Goal: Task Accomplishment & Management: Use online tool/utility

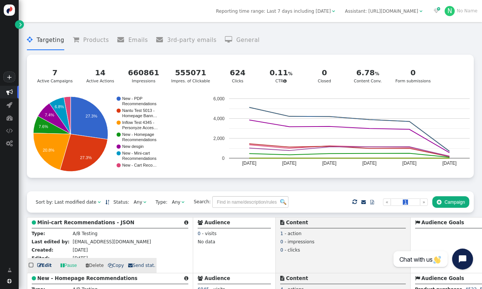
click at [114, 223] on b "Mini-cart Recommendations - JSON" at bounding box center [85, 222] width 97 height 6
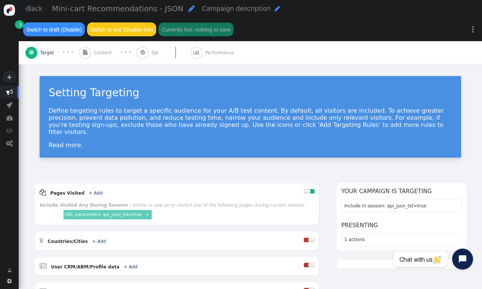
click at [233, 70] on div "Setting Targeting Define targeting rules to target a specific audience for your…" at bounding box center [251, 119] width 464 height 110
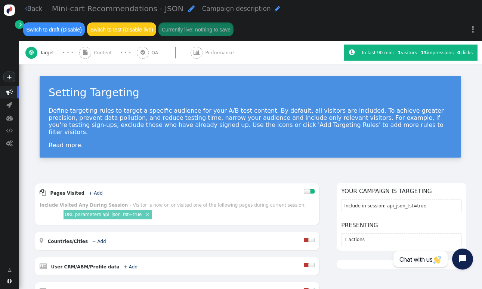
click at [102, 53] on span "Content" at bounding box center [104, 52] width 21 height 7
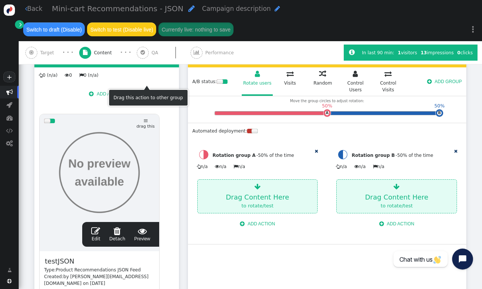
scroll to position [141, 0]
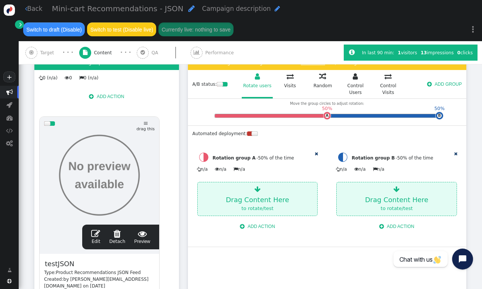
click at [98, 230] on span "" at bounding box center [95, 233] width 9 height 9
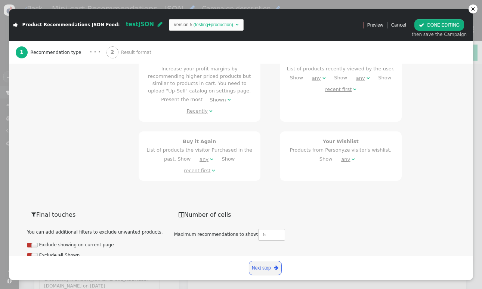
scroll to position [446, 0]
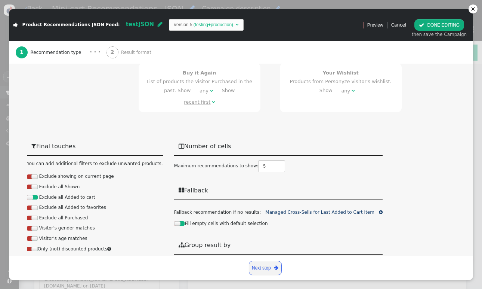
click at [126, 47] on div "2 Result format" at bounding box center [131, 52] width 48 height 23
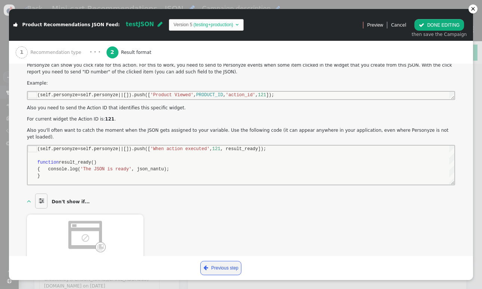
scroll to position [202, 0]
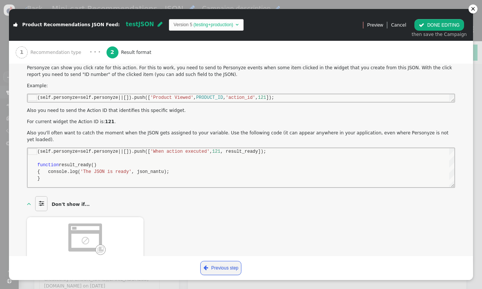
drag, startPoint x: 37, startPoint y: 151, endPoint x: 245, endPoint y: 153, distance: 208.2
click at [245, 153] on div "(self.personyze=self.personyze||[]).push([ 'When action executed' , 121 , resul…" at bounding box center [241, 167] width 427 height 39
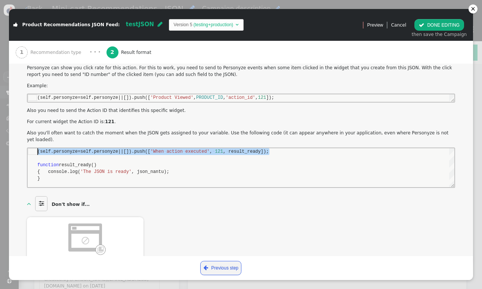
drag, startPoint x: 273, startPoint y: 152, endPoint x: 67, endPoint y: 147, distance: 205.3
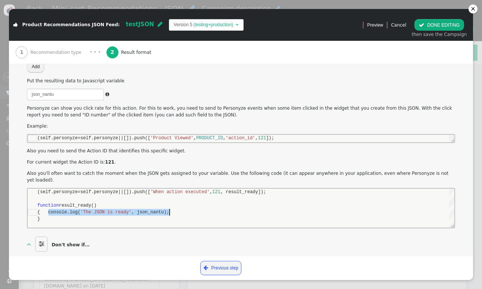
scroll to position [20, 132]
drag, startPoint x: 48, startPoint y: 212, endPoint x: 176, endPoint y: 211, distance: 128.2
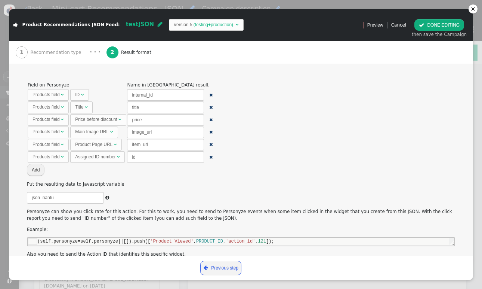
scroll to position [54, 0]
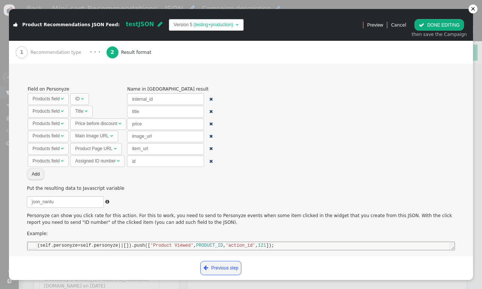
click at [106, 123] on div "Price before discount" at bounding box center [96, 123] width 42 height 7
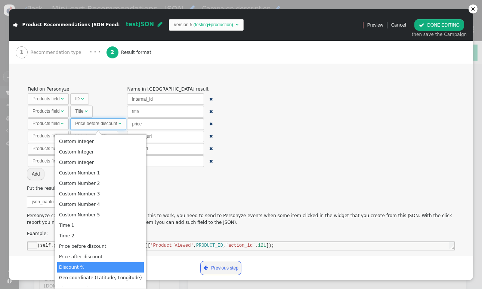
scroll to position [532, 0]
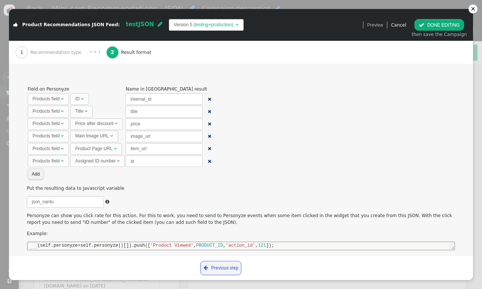
click at [436, 25] on button " DONE EDITING" at bounding box center [440, 25] width 50 height 12
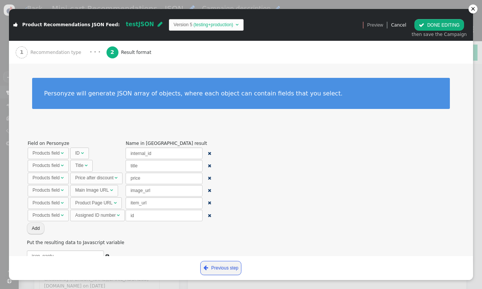
scroll to position [0, 0]
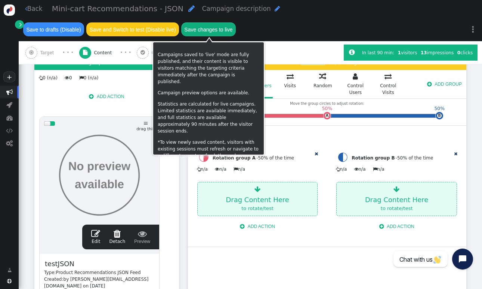
click at [193, 29] on button "Save changes to live" at bounding box center [208, 28] width 55 height 13
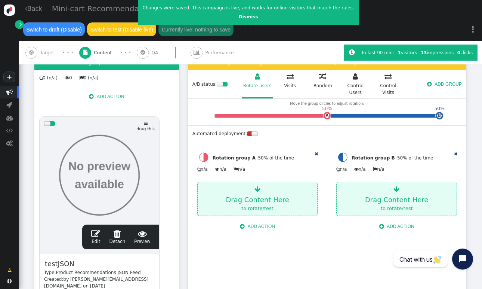
click at [97, 233] on span "" at bounding box center [95, 233] width 9 height 9
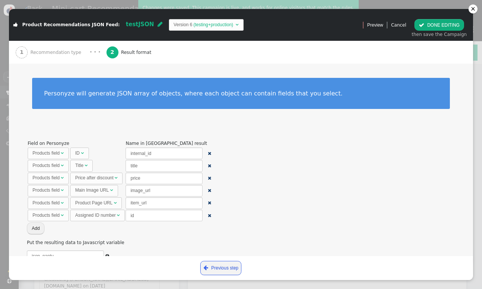
scroll to position [27, 0]
click at [82, 151] on span "" at bounding box center [82, 153] width 3 height 4
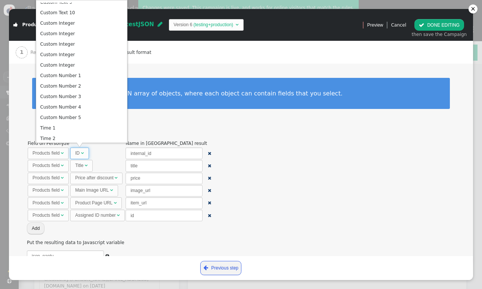
scroll to position [0, 0]
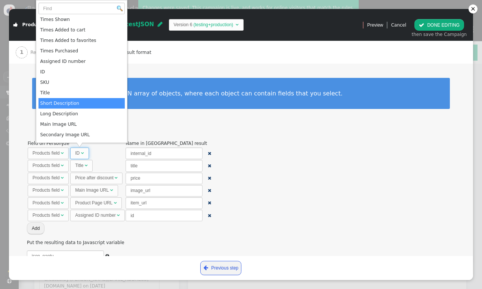
click at [295, 154] on span "Field on Personyze Name in JSON result Products field  ID  internal_id  Prod…" at bounding box center [241, 264] width 428 height 250
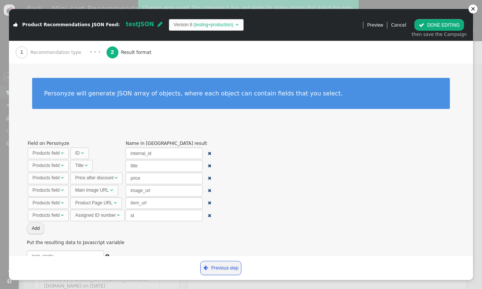
click at [450, 24] on button " DONE EDITING" at bounding box center [440, 25] width 50 height 12
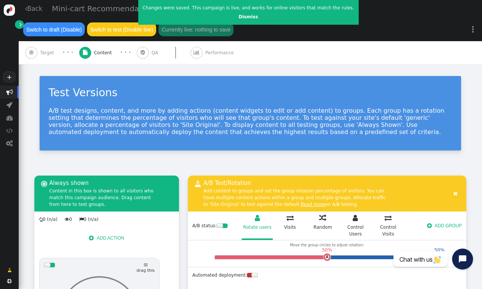
click at [45, 55] on span "Target" at bounding box center [48, 52] width 16 height 7
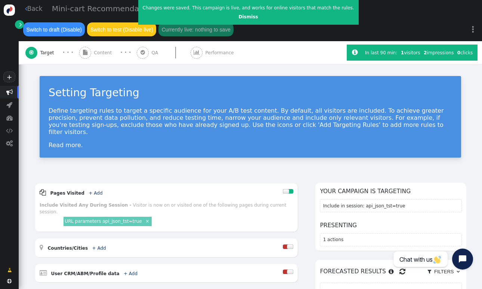
click at [99, 52] on span "Content" at bounding box center [104, 52] width 21 height 7
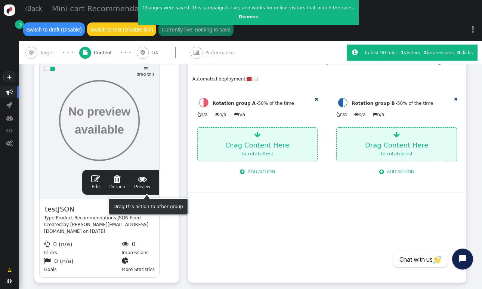
scroll to position [198, 0]
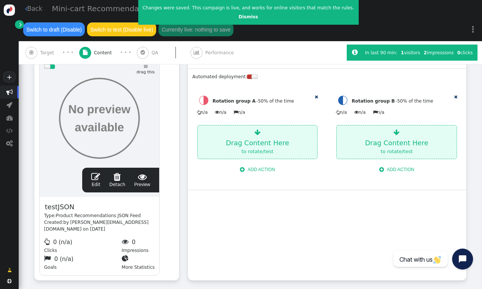
click at [93, 176] on span "" at bounding box center [95, 176] width 9 height 9
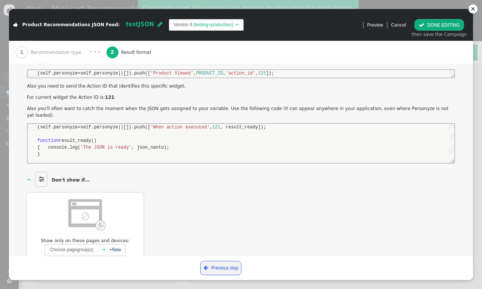
scroll to position [225, 0]
click at [404, 24] on link "Cancel" at bounding box center [398, 24] width 15 height 5
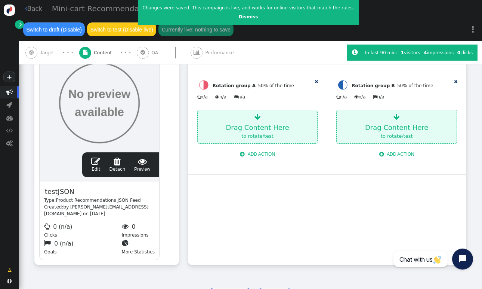
scroll to position [206, 0]
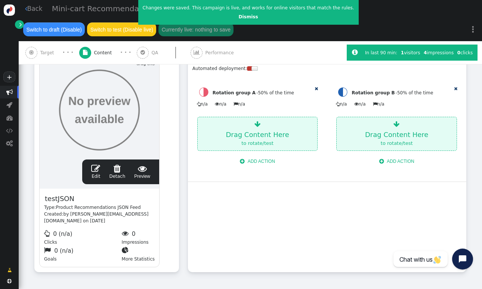
click at [39, 51] on div " Target" at bounding box center [40, 52] width 31 height 23
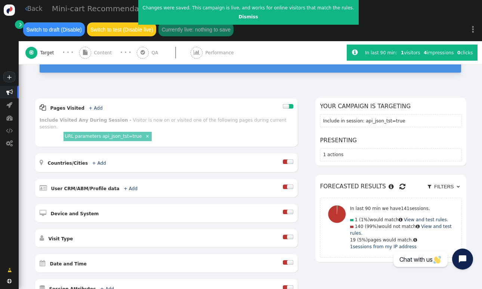
scroll to position [83, 0]
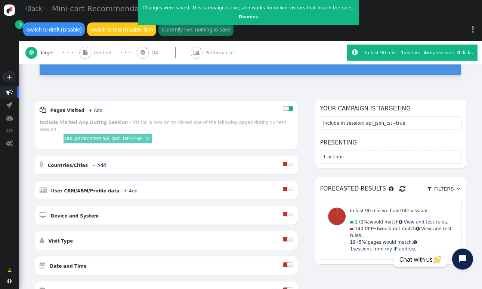
click at [10, 93] on span "" at bounding box center [9, 92] width 6 height 6
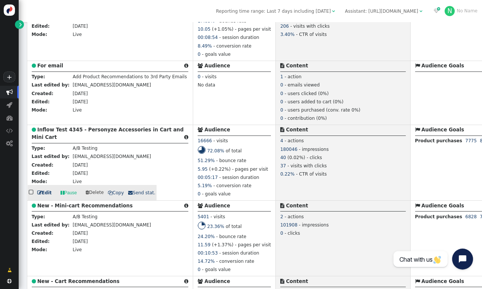
scroll to position [290, 0]
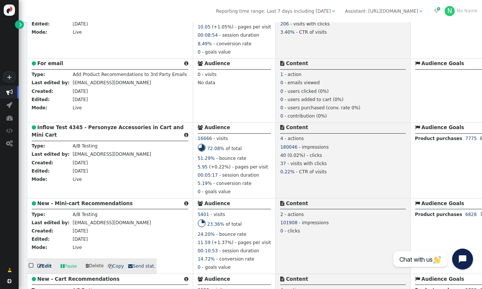
click at [107, 204] on b "New - Mini-cart Recommendations" at bounding box center [84, 203] width 95 height 6
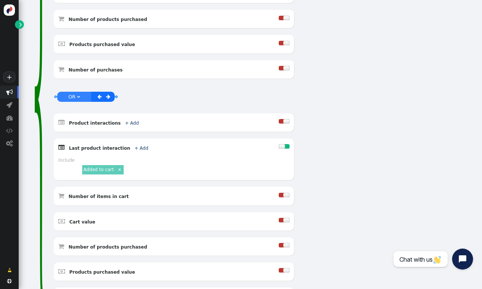
scroll to position [630, 0]
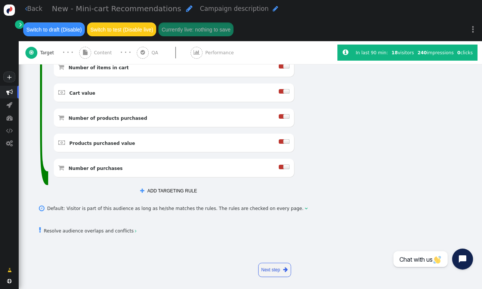
click at [10, 92] on span "" at bounding box center [9, 92] width 6 height 6
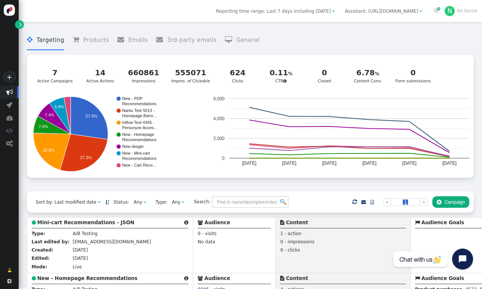
scroll to position [21, 0]
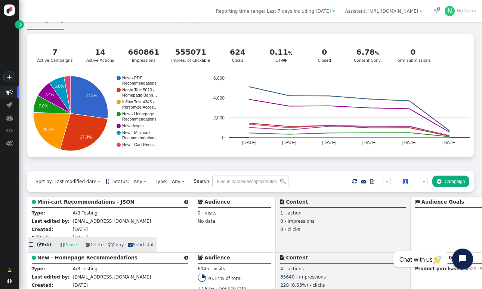
click at [67, 202] on b "Mini-cart Recommendations - JSON" at bounding box center [85, 202] width 97 height 6
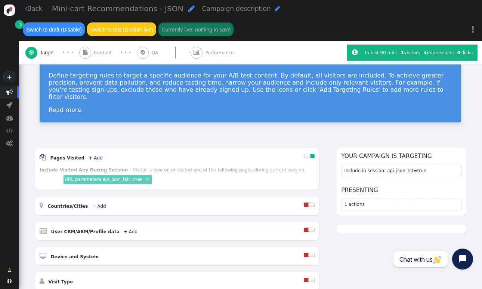
scroll to position [45, 0]
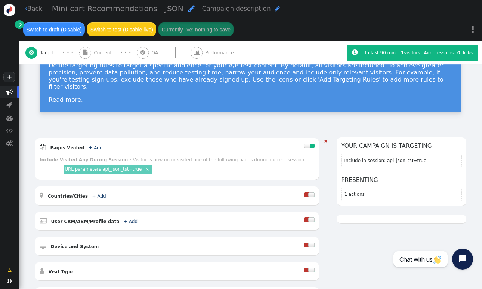
click at [310, 144] on div at bounding box center [307, 146] width 6 height 4
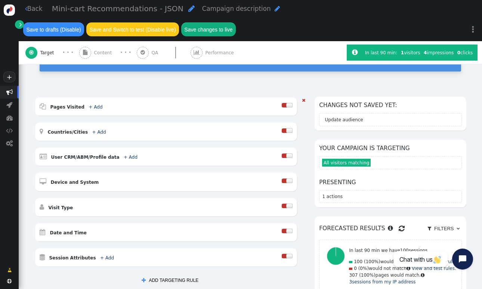
scroll to position [88, 0]
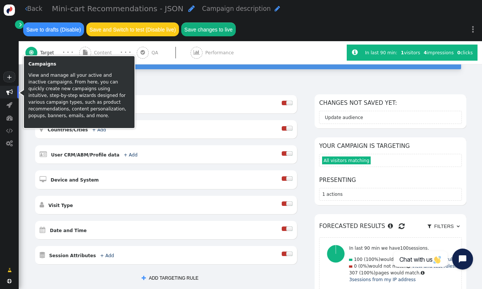
click at [11, 88] on span "" at bounding box center [9, 92] width 19 height 13
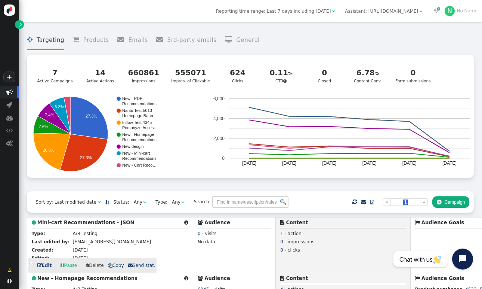
click at [84, 224] on b "Mini-cart Recommendations - JSON" at bounding box center [85, 222] width 97 height 6
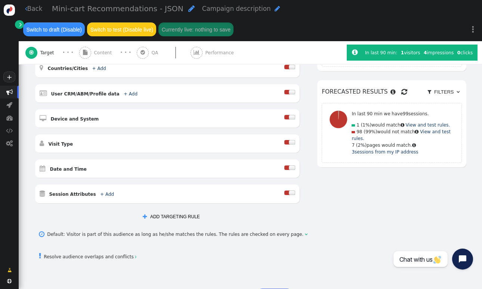
scroll to position [194, 0]
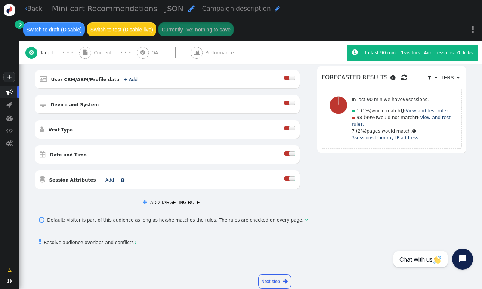
click at [104, 177] on link "+ Add" at bounding box center [107, 179] width 14 height 5
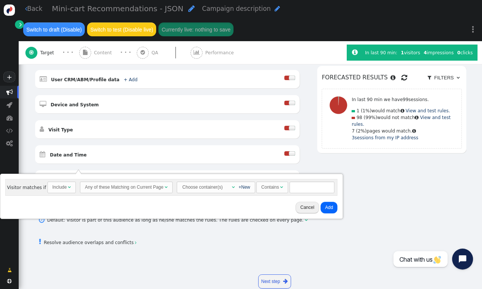
click at [65, 186] on div "Include" at bounding box center [59, 187] width 15 height 7
click at [97, 188] on div "Any of these Matching on Current Page" at bounding box center [124, 187] width 79 height 7
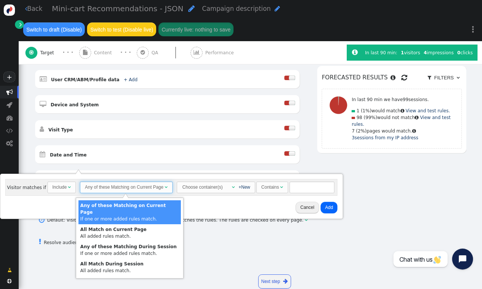
click at [161, 175] on div " Session Attributes + Add " at bounding box center [162, 179] width 245 height 9
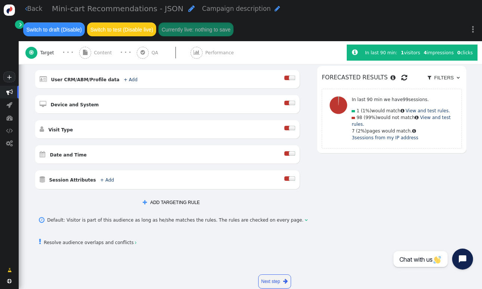
click at [166, 197] on button " ADD TARGETING RULE" at bounding box center [171, 203] width 66 height 12
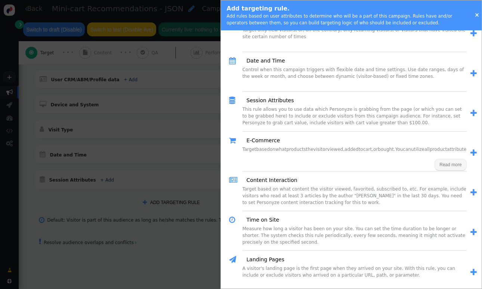
scroll to position [234, 0]
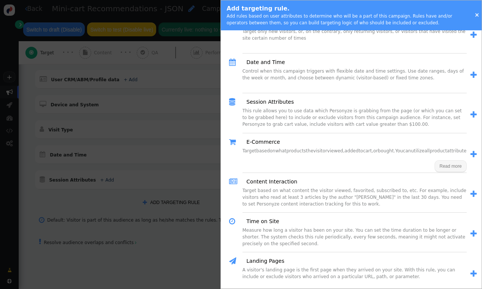
click at [452, 165] on span "Read more" at bounding box center [451, 165] width 22 height 5
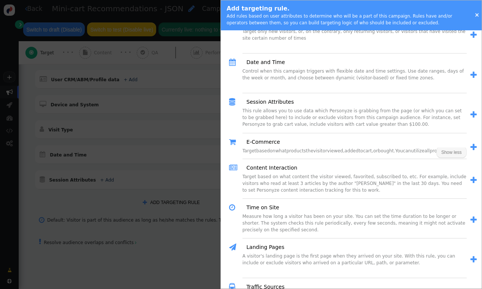
click at [472, 151] on span "" at bounding box center [474, 147] width 6 height 8
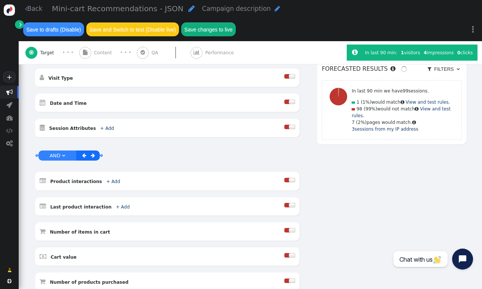
scroll to position [274, 0]
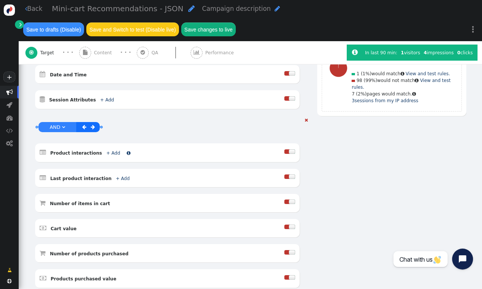
click at [108, 150] on link "+ Add" at bounding box center [113, 152] width 14 height 5
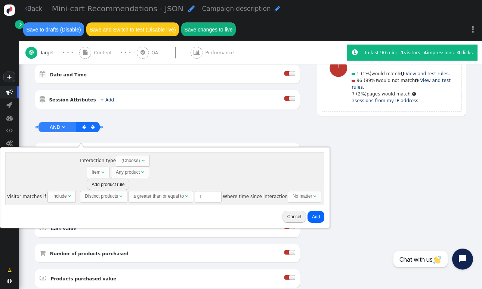
click at [132, 162] on div "(Choose)" at bounding box center [131, 160] width 20 height 10
click at [109, 188] on span "" at bounding box center [109, 188] width 6 height 9
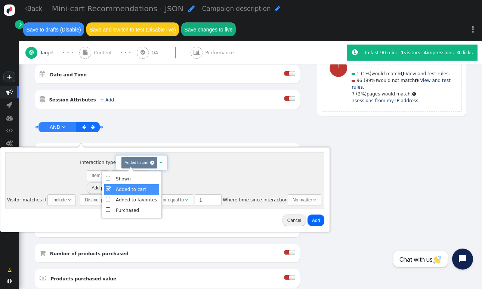
click at [227, 160] on span "Interaction type (Choose) Added to cart ×  Item  Any product  Contains  × A…" at bounding box center [201, 180] width 242 height 51
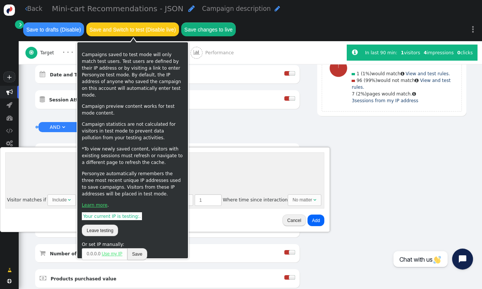
click at [61, 169] on div "Visitor matches if Include  Interaction type (Choose) Added to cart ×  Item …" at bounding box center [164, 180] width 319 height 56
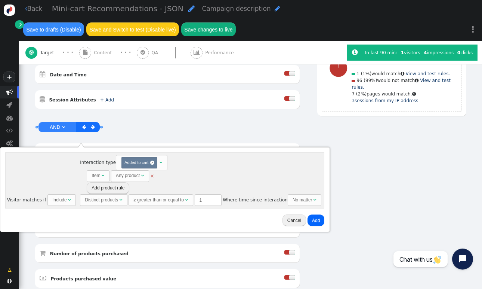
click at [98, 172] on div "Item" at bounding box center [96, 175] width 9 height 7
click at [176, 176] on div "Item  Any product  Contains  ×" at bounding box center [204, 176] width 235 height 12
click at [139, 176] on div "Any product" at bounding box center [128, 175] width 25 height 7
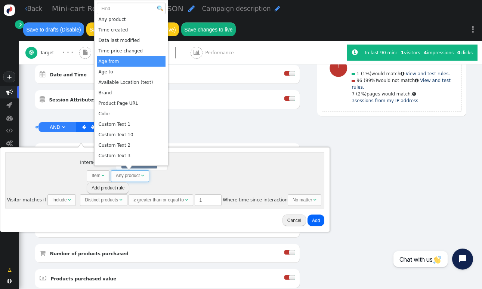
click at [58, 170] on div "Visitor matches if Include  Interaction type (Choose) Added to cart ×  Item …" at bounding box center [164, 180] width 319 height 56
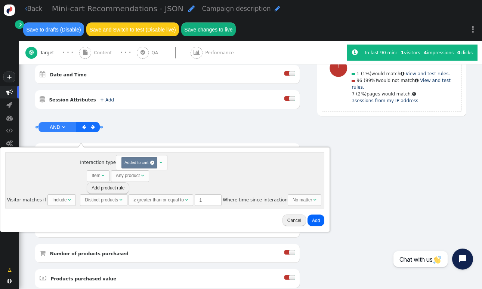
click at [311, 216] on button "Add" at bounding box center [316, 220] width 17 height 12
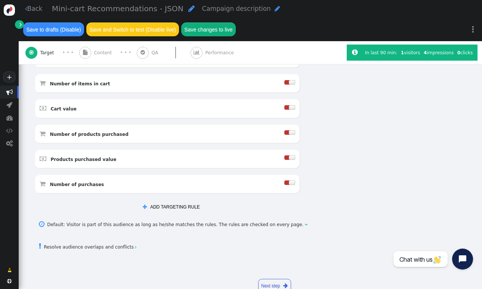
scroll to position [421, 0]
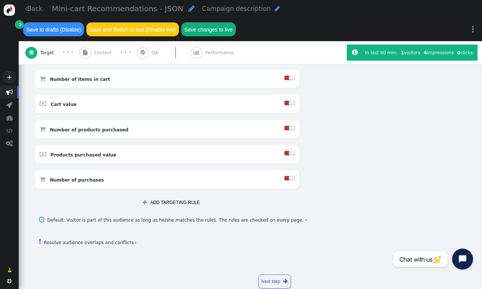
click at [196, 196] on button " ADD TARGETING RULE" at bounding box center [171, 202] width 66 height 12
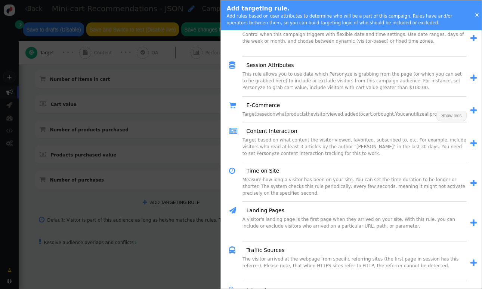
scroll to position [272, 0]
click at [310, 104] on div " E-Commerce" at bounding box center [348, 103] width 238 height 11
click at [472, 113] on span "" at bounding box center [474, 109] width 6 height 8
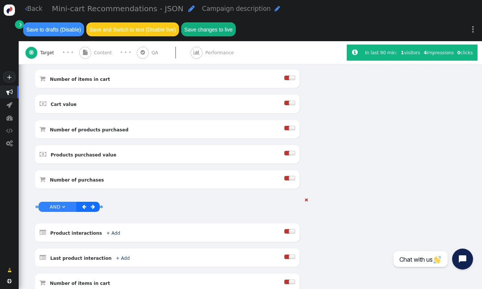
click at [58, 204] on span "AND" at bounding box center [55, 207] width 11 height 6
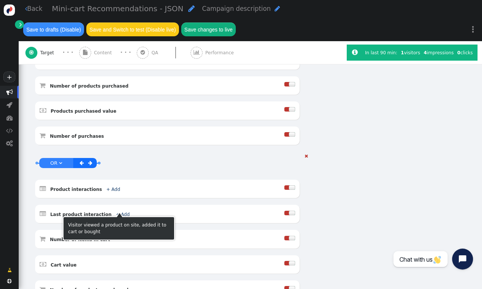
scroll to position [464, 0]
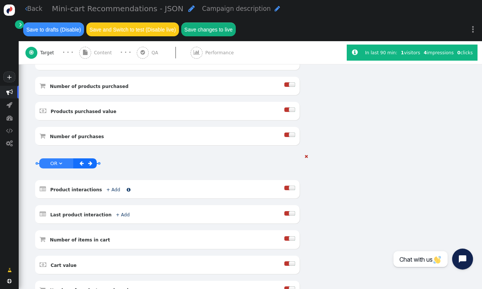
click at [110, 187] on link "+ Add" at bounding box center [113, 189] width 14 height 5
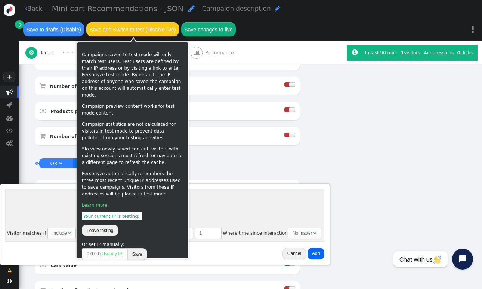
click at [118, 151] on p "*To view newly saved content, visitors with existing sessions must refresh or n…" at bounding box center [133, 155] width 102 height 20
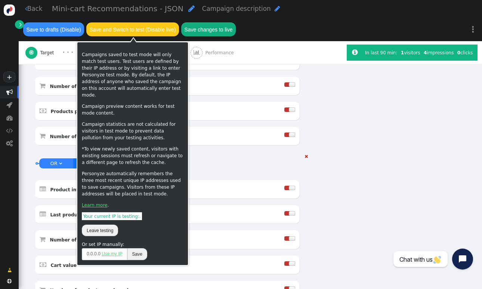
click at [221, 164] on div "AND OR XOR OR     Product interactions + Add  Include Exclude  Last produ…" at bounding box center [167, 254] width 265 height 203
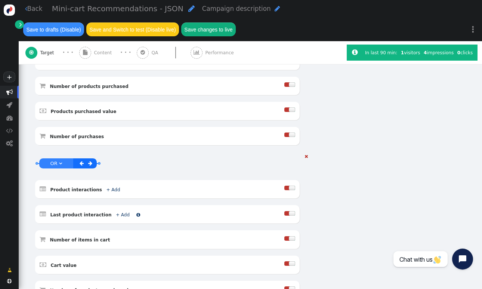
click at [116, 212] on link "+ Add" at bounding box center [123, 214] width 14 height 5
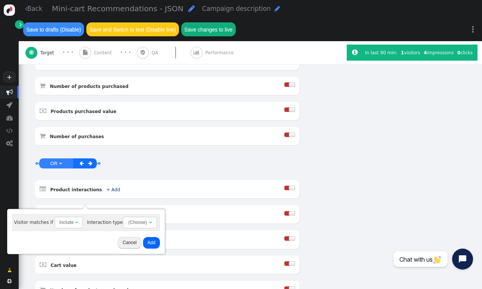
click at [70, 222] on div "Include" at bounding box center [66, 222] width 15 height 7
click at [136, 224] on div "(Choose)" at bounding box center [138, 222] width 20 height 10
click at [131, 251] on td "Added to cart" at bounding box center [143, 251] width 45 height 10
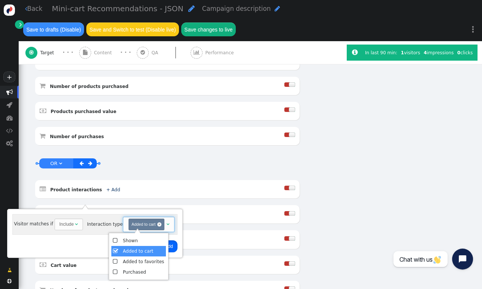
click at [171, 245] on button "Add" at bounding box center [169, 246] width 17 height 12
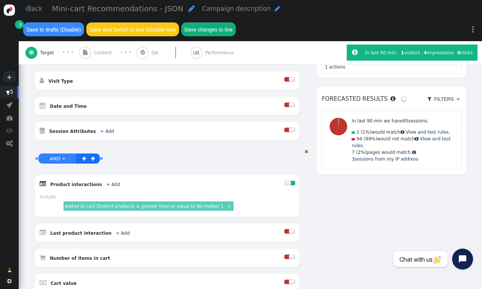
scroll to position [241, 0]
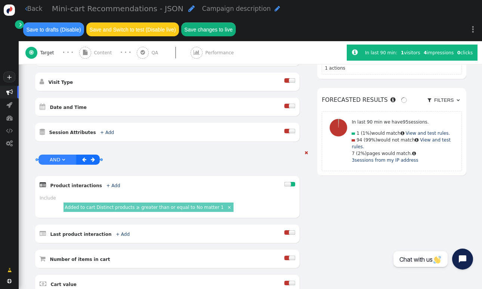
click at [91, 157] on span "" at bounding box center [93, 159] width 4 height 5
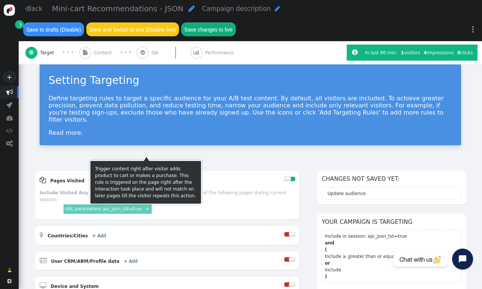
scroll to position [0, 0]
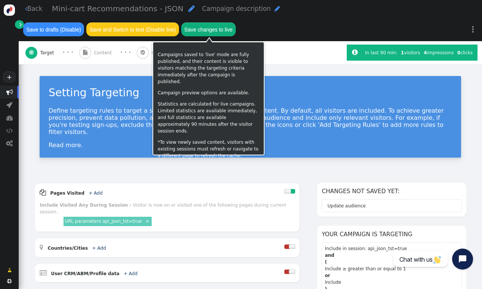
click at [207, 31] on button "Save changes to live" at bounding box center [208, 28] width 55 height 13
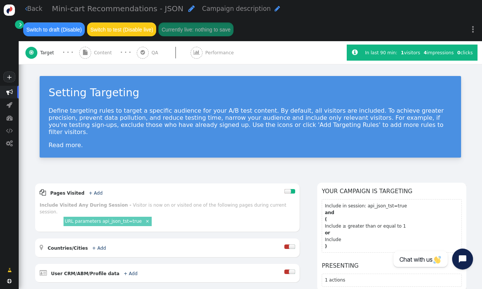
click at [99, 55] on span "Content" at bounding box center [104, 52] width 21 height 7
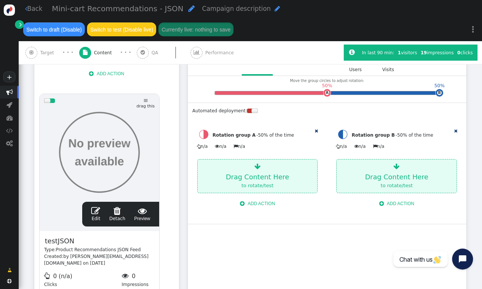
scroll to position [178, 0]
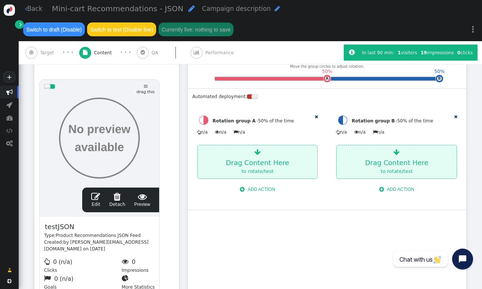
click at [97, 195] on span "" at bounding box center [95, 196] width 9 height 9
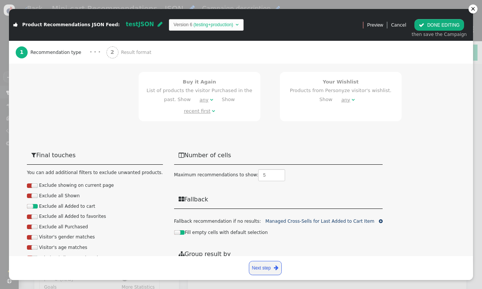
scroll to position [446, 0]
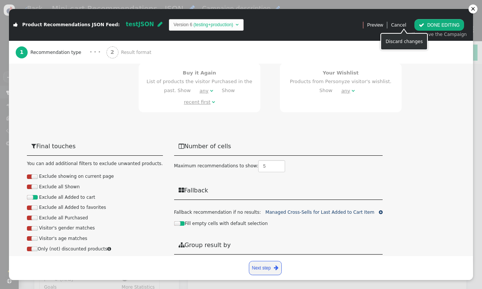
click at [405, 24] on link "Cancel" at bounding box center [398, 24] width 15 height 5
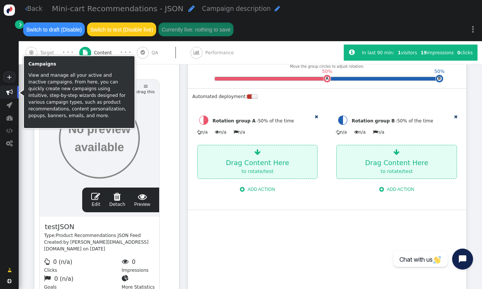
click at [9, 93] on span "" at bounding box center [9, 92] width 6 height 6
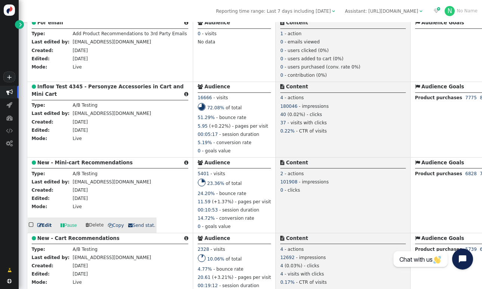
scroll to position [332, 0]
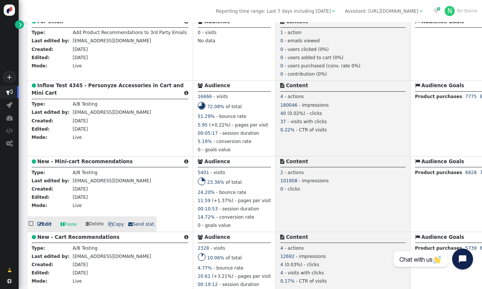
click at [108, 164] on b "New - Mini-cart Recommendations" at bounding box center [84, 162] width 95 height 6
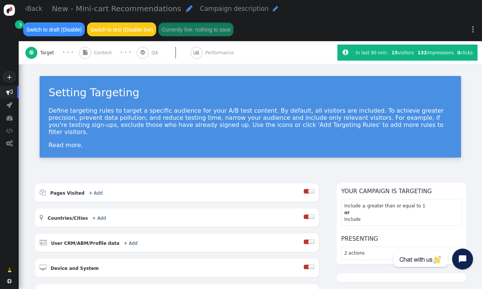
click at [19, 25] on span "" at bounding box center [20, 24] width 2 height 7
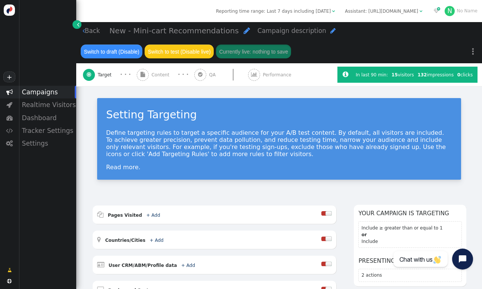
click at [76, 23] on link "" at bounding box center [77, 24] width 9 height 9
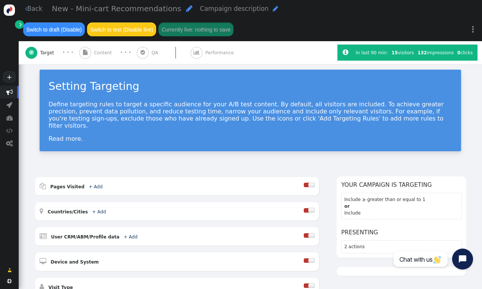
scroll to position [5, 0]
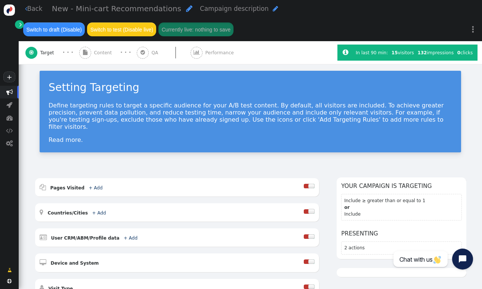
click at [102, 50] on div " Content" at bounding box center [96, 52] width 35 height 23
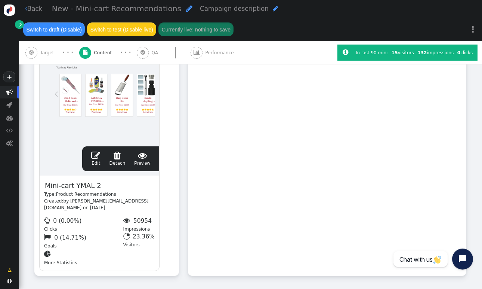
scroll to position [495, 0]
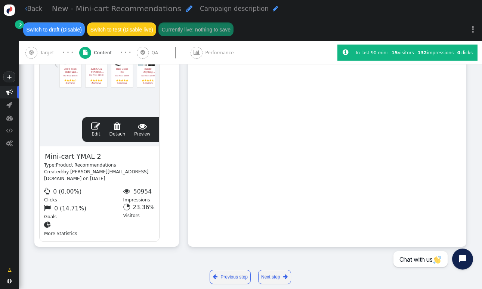
click at [93, 125] on span "" at bounding box center [95, 125] width 9 height 9
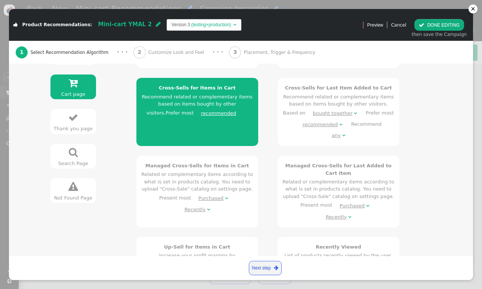
scroll to position [0, 0]
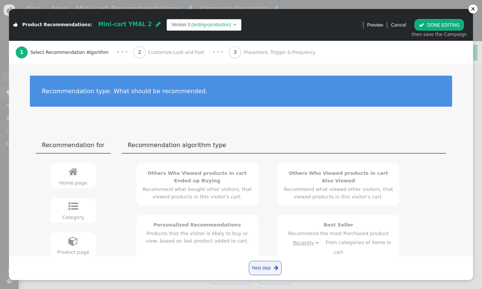
click at [423, 25] on span "" at bounding box center [421, 24] width 5 height 5
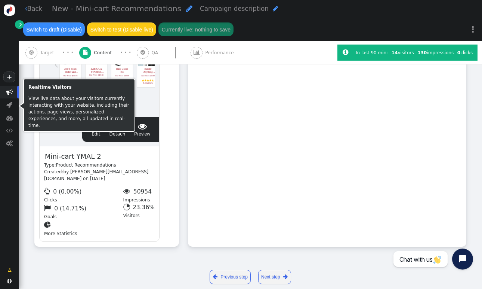
click at [8, 96] on span "" at bounding box center [9, 92] width 19 height 13
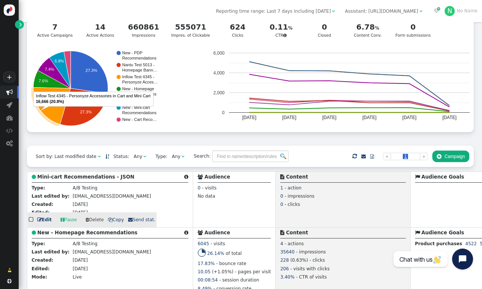
scroll to position [49, 0]
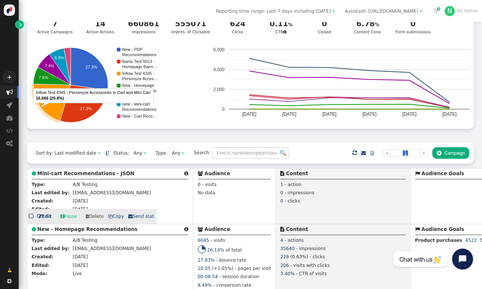
click at [95, 174] on b "Mini-cart Recommendations - JSON" at bounding box center [85, 173] width 97 height 6
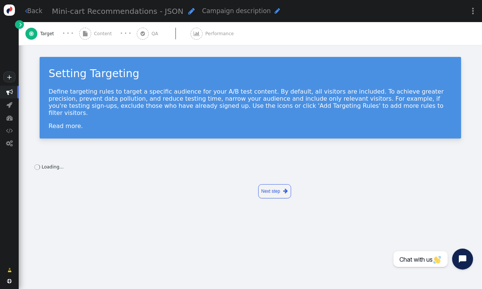
click at [97, 34] on span "Content" at bounding box center [104, 33] width 21 height 7
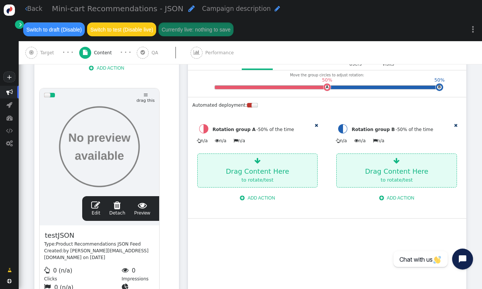
scroll to position [181, 0]
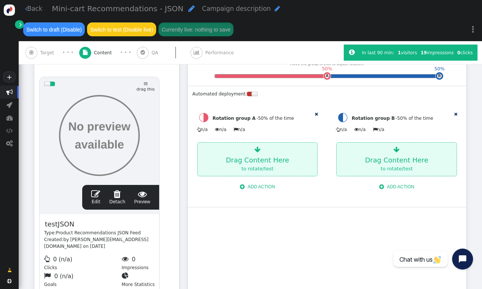
click at [95, 196] on span "" at bounding box center [95, 193] width 9 height 9
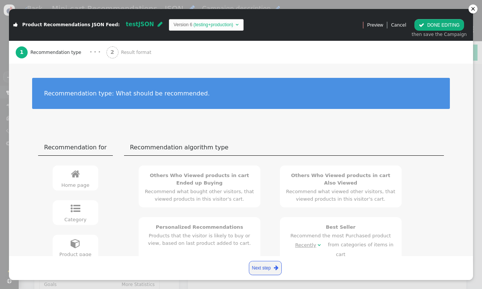
click at [158, 25] on span "" at bounding box center [160, 24] width 5 height 6
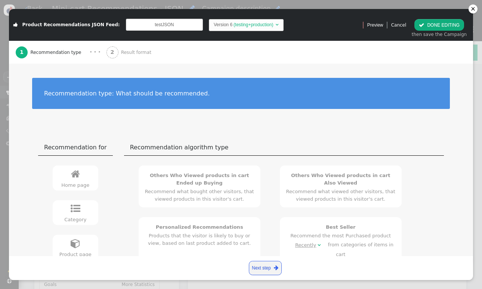
click at [149, 23] on input "testJSON" at bounding box center [164, 25] width 77 height 12
type input "Y"
type input "JSON - You May Also Like"
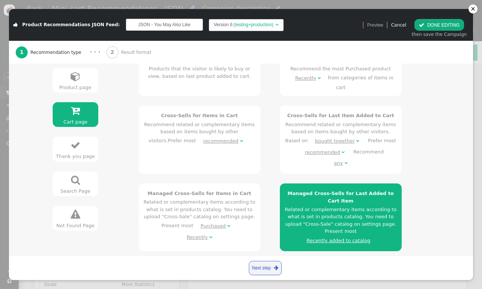
scroll to position [162, 0]
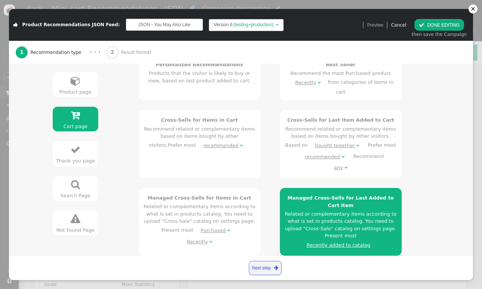
click at [224, 116] on h4 "Cross-Sells for Items in Cart" at bounding box center [200, 119] width 112 height 7
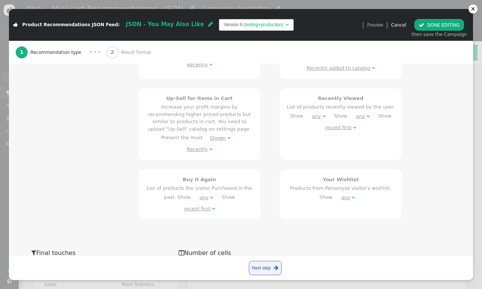
scroll to position [446, 0]
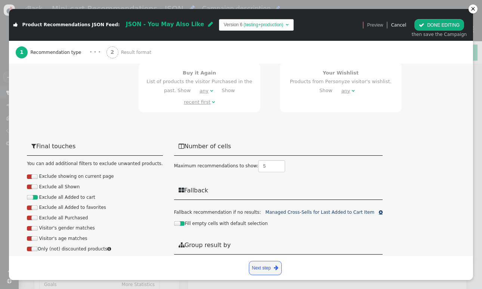
click at [379, 210] on span "" at bounding box center [381, 212] width 4 height 4
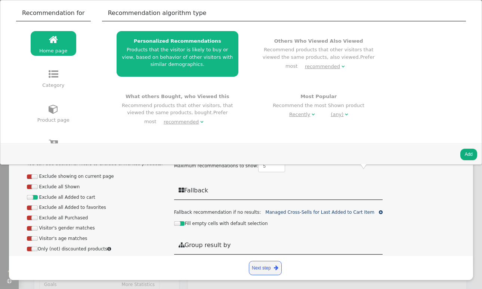
click at [49, 45] on link " Home page" at bounding box center [54, 43] width 46 height 25
click at [130, 54] on div "Personalized Recommendations Products that the visitor is likely to buy or view…" at bounding box center [177, 52] width 112 height 31
click at [270, 215] on div "Fill empty cells with default selection" at bounding box center [278, 220] width 209 height 11
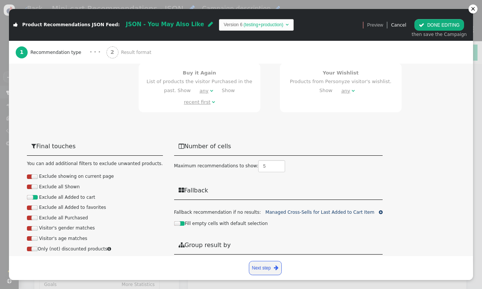
click at [174, 221] on label "Fill empty cells with default selection" at bounding box center [221, 223] width 94 height 5
click at [178, 221] on div at bounding box center [181, 223] width 6 height 4
click at [283, 209] on link "Managed Cross-Sells for Last Added to Cart Item" at bounding box center [319, 211] width 109 height 5
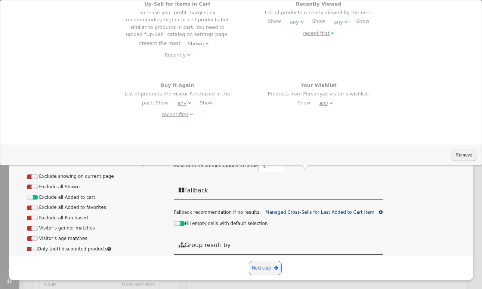
scroll to position [364, 0]
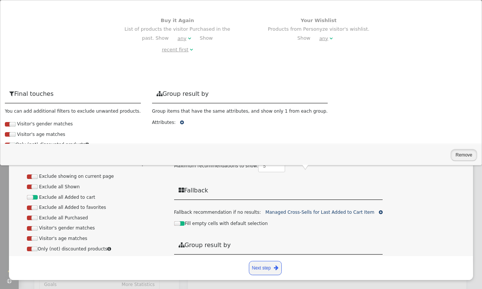
click at [457, 154] on button "Remove" at bounding box center [464, 155] width 27 height 12
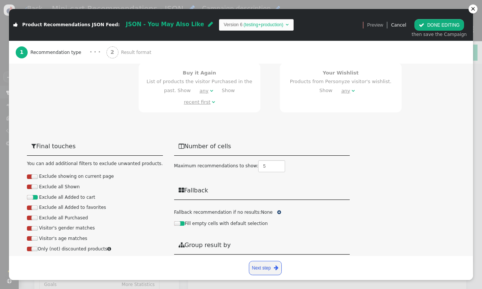
click at [29, 174] on div at bounding box center [29, 176] width 5 height 4
type input "4"
click at [267, 160] on input "4" at bounding box center [271, 166] width 27 height 12
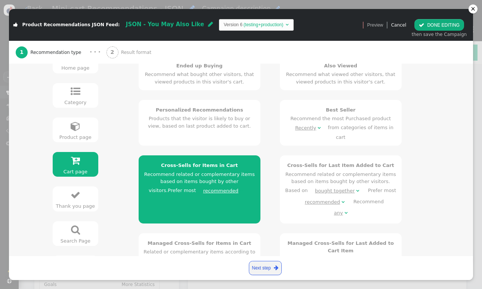
scroll to position [0, 0]
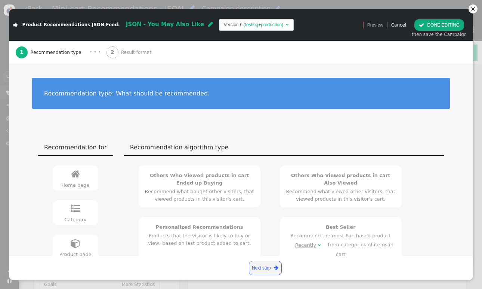
click at [437, 24] on button " DONE EDITING" at bounding box center [440, 25] width 50 height 12
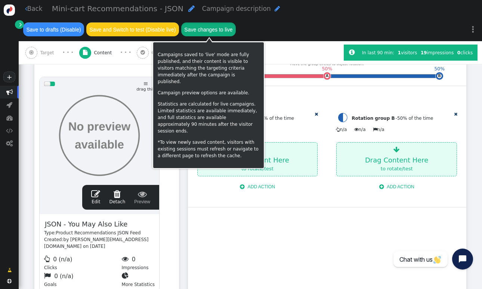
click at [207, 28] on button "Save changes to live" at bounding box center [208, 28] width 55 height 13
